Goal: Find specific page/section: Find specific page/section

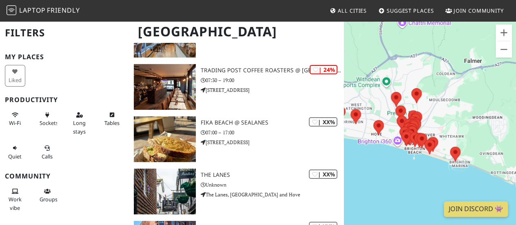
scroll to position [1264, 0]
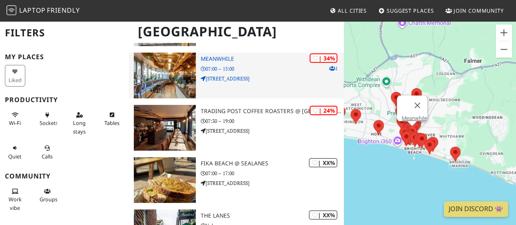
click at [162, 78] on img at bounding box center [165, 76] width 62 height 46
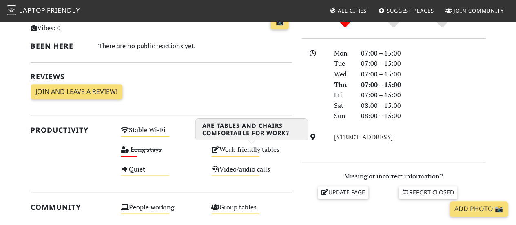
scroll to position [204, 0]
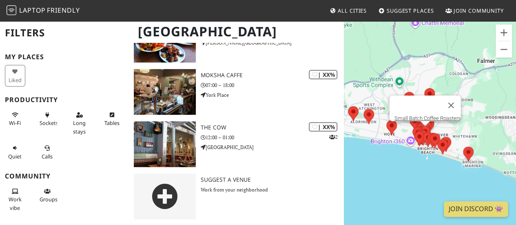
scroll to position [1770, 0]
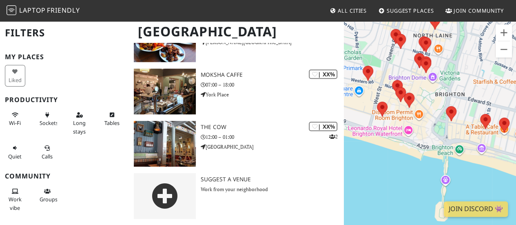
drag, startPoint x: 397, startPoint y: 136, endPoint x: 431, endPoint y: 106, distance: 44.7
click at [431, 106] on div at bounding box center [430, 132] width 172 height 225
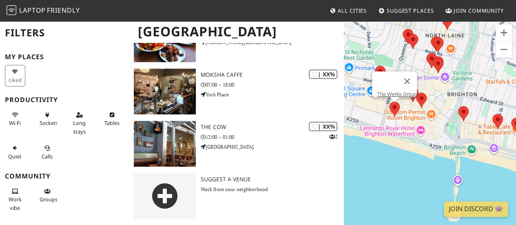
click at [389, 102] on area at bounding box center [389, 102] width 0 height 0
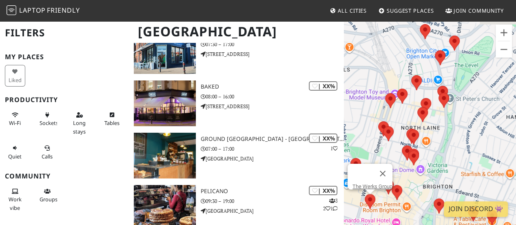
scroll to position [1484, 0]
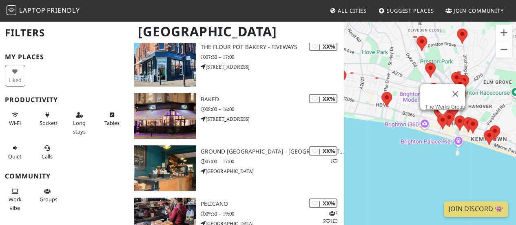
click at [437, 114] on area at bounding box center [437, 114] width 0 height 0
click at [442, 104] on link "The Werks Group" at bounding box center [445, 107] width 40 height 6
